Goal: Task Accomplishment & Management: Manage account settings

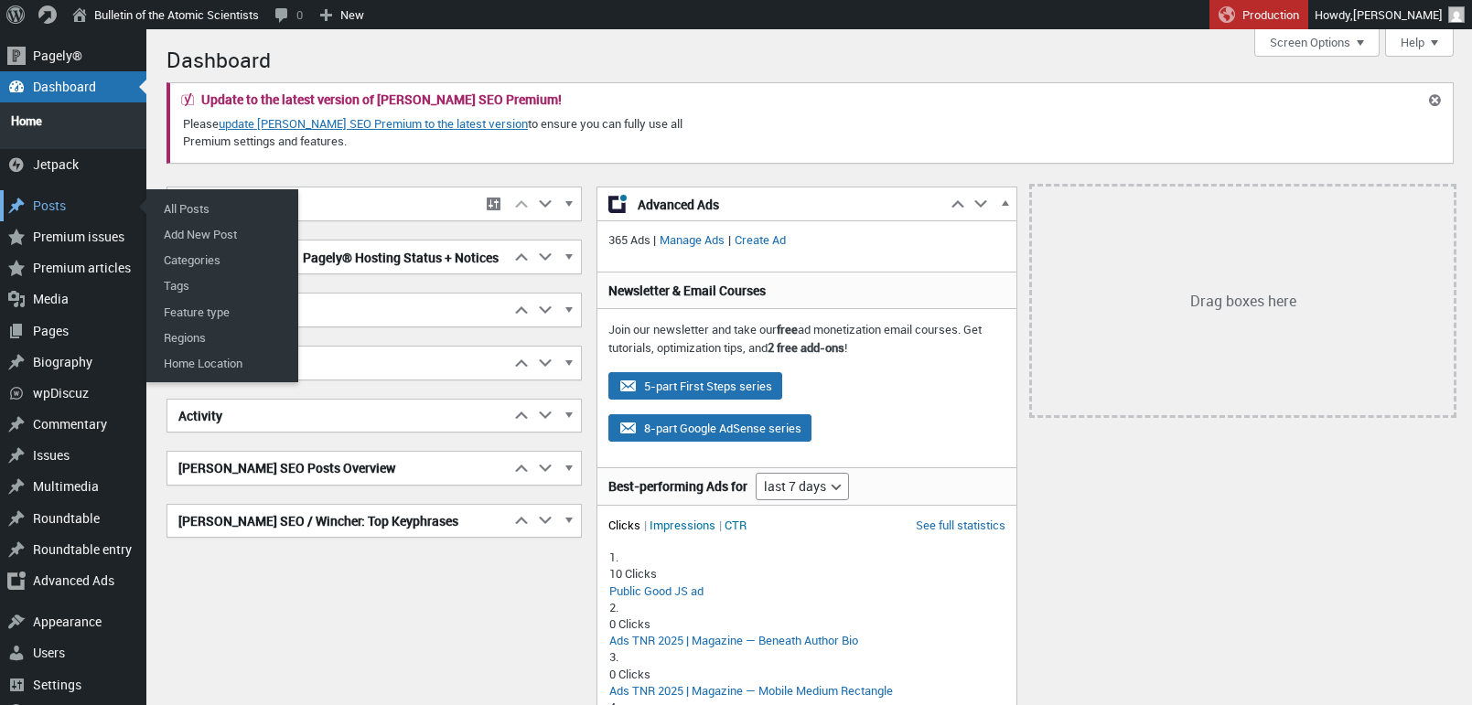
click at [54, 194] on div "Posts" at bounding box center [73, 205] width 146 height 31
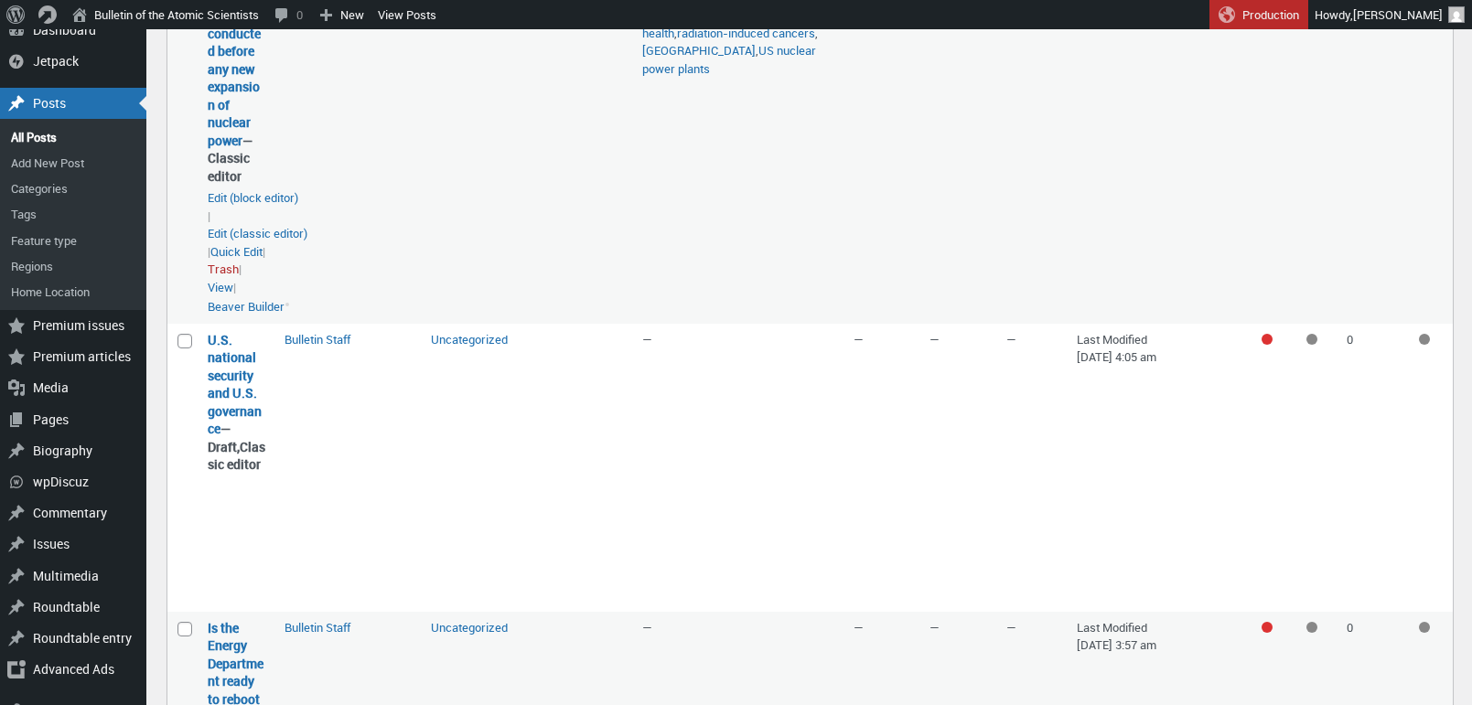
scroll to position [2503, 0]
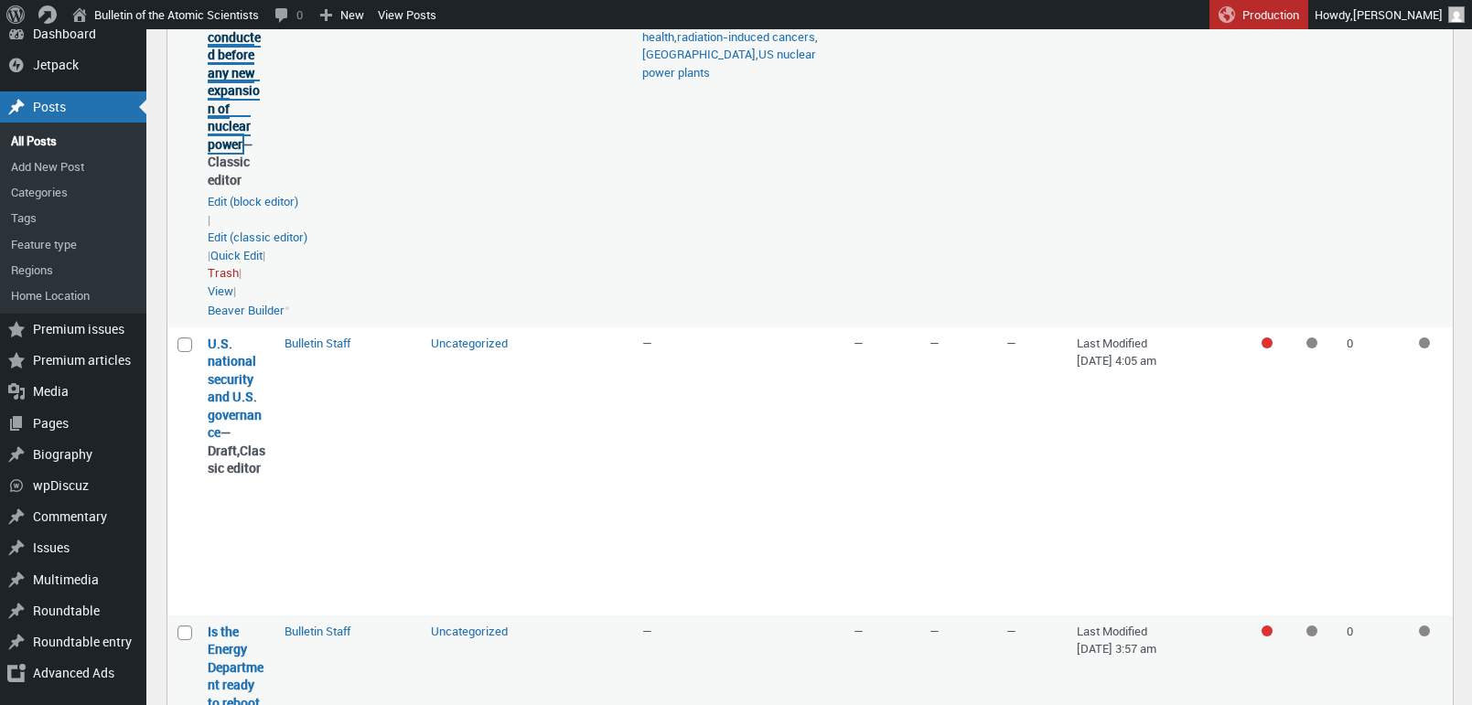
click at [231, 153] on link "Why a national [MEDICAL_DATA] study near US reactors must be conducted before a…" at bounding box center [237, 19] width 58 height 267
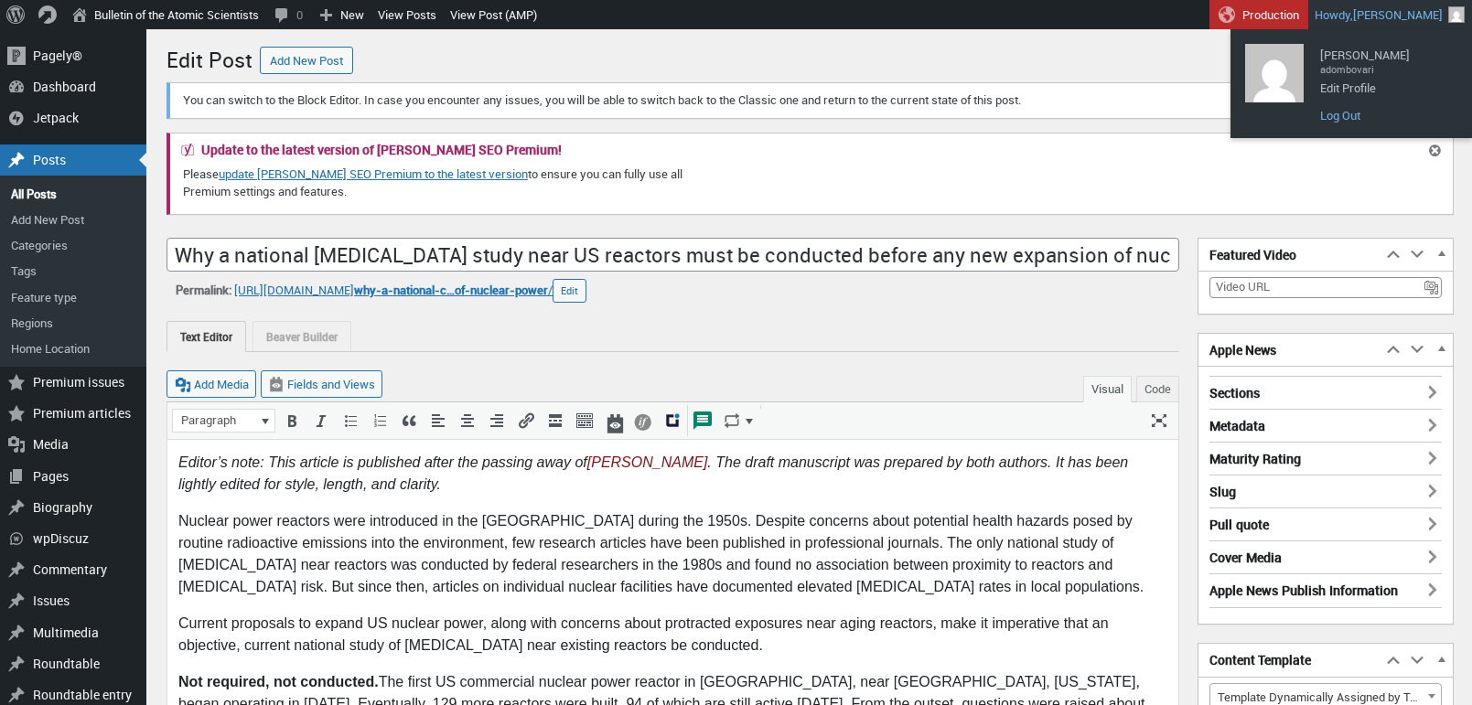
click at [1341, 118] on link "Log Out" at bounding box center [1384, 115] width 146 height 24
